Goal: Task Accomplishment & Management: Complete application form

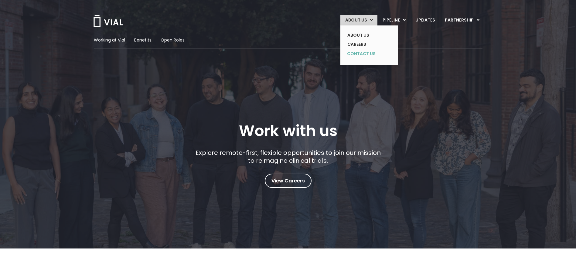
click at [366, 54] on link "CONTACT US" at bounding box center [364, 54] width 44 height 10
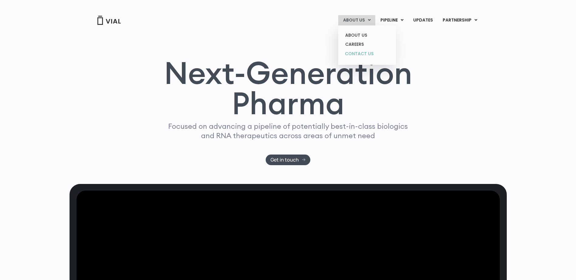
click at [362, 54] on link "CONTACT US" at bounding box center [366, 54] width 53 height 10
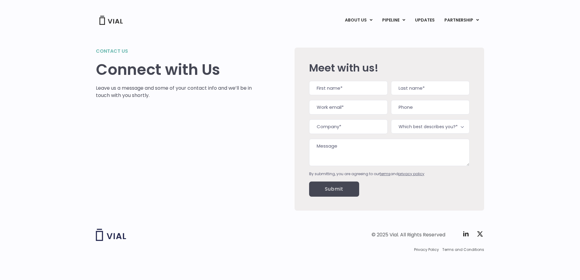
click at [333, 87] on input "First" at bounding box center [348, 88] width 79 height 15
type input "Kayla Noble"
type input "kayla.noble@fairwaymc.com"
type input "9202640063"
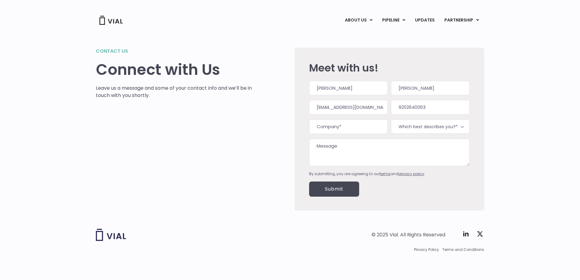
type input "Fairway Independent Mortgage Corp"
type input "(920) 264-0063"
click at [436, 127] on span "Which best describes you?*" at bounding box center [430, 127] width 79 height 14
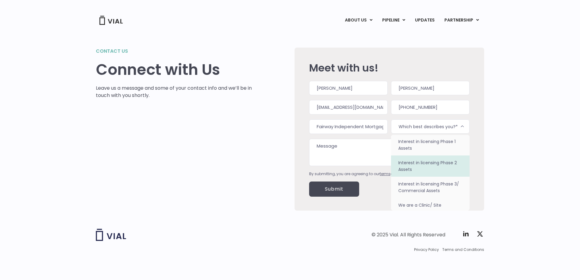
scroll to position [38, 0]
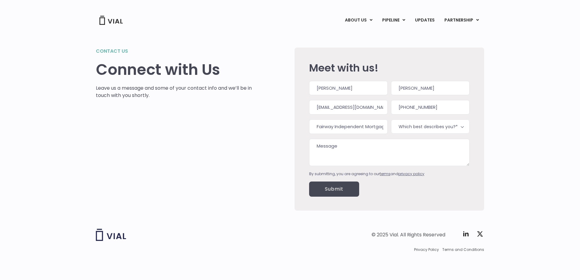
drag, startPoint x: 323, startPoint y: 143, endPoint x: 329, endPoint y: 150, distance: 9.3
click at [323, 144] on textarea "Message" at bounding box center [389, 152] width 160 height 27
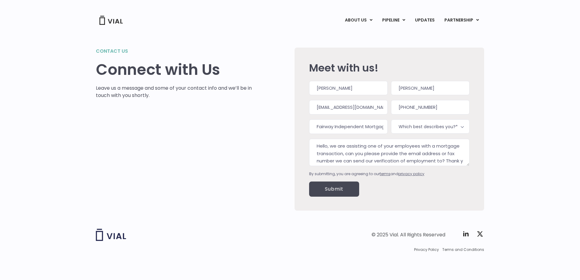
scroll to position [6, 0]
click at [435, 160] on textarea "Hello, we are assisting one of your employees with a mortgage transaction, can …" at bounding box center [389, 152] width 160 height 27
type textarea "Hello, we are assisting one of your employees with a mortgage transaction, can …"
click at [346, 89] on input "Kayla Noble" at bounding box center [348, 88] width 79 height 15
drag, startPoint x: 332, startPoint y: 90, endPoint x: 356, endPoint y: 89, distance: 23.7
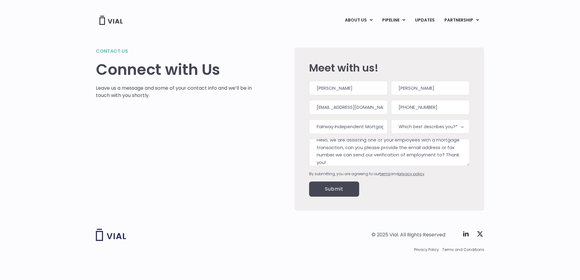
click at [356, 89] on input "Kayla Noble" at bounding box center [348, 88] width 79 height 15
type input "Kayla"
click at [435, 84] on input "Kayla Noble" at bounding box center [430, 88] width 79 height 15
drag, startPoint x: 416, startPoint y: 88, endPoint x: 432, endPoint y: 88, distance: 15.8
click at [432, 88] on input "Kayla Noble" at bounding box center [430, 88] width 79 height 15
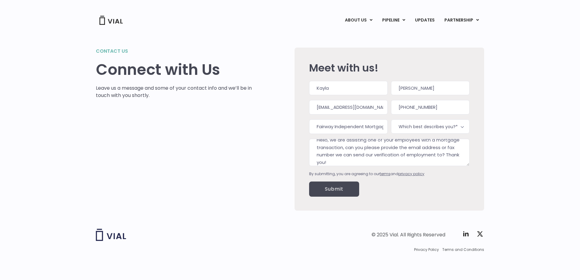
drag, startPoint x: 411, startPoint y: 89, endPoint x: 383, endPoint y: 88, distance: 27.6
click at [383, 88] on div "Kayla First Kayla Noble Last" at bounding box center [389, 88] width 160 height 15
type input "Noble"
click at [346, 190] on input "Submit" at bounding box center [334, 189] width 50 height 15
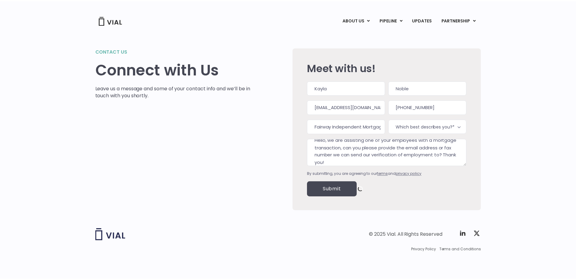
scroll to position [0, 0]
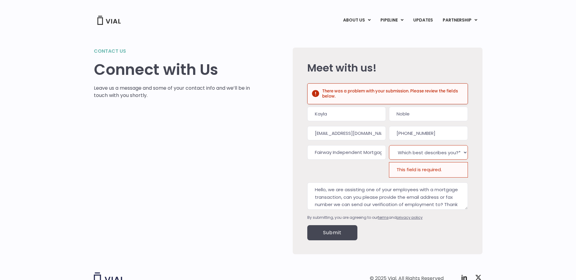
click at [448, 154] on select "Which best describes you?* Interest in licensing Pre-Clinical Assets Interest i…" at bounding box center [428, 152] width 79 height 15
select select "We are a Clinic/ Site"
click at [389, 145] on select "Which best describes you?* Interest in licensing Pre-Clinical Assets Interest i…" at bounding box center [428, 152] width 79 height 15
click at [320, 233] on input "Submit" at bounding box center [332, 232] width 50 height 15
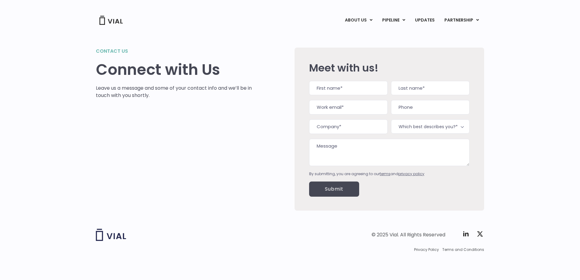
select select "We are a Clinic/ Site"
